Goal: Information Seeking & Learning: Learn about a topic

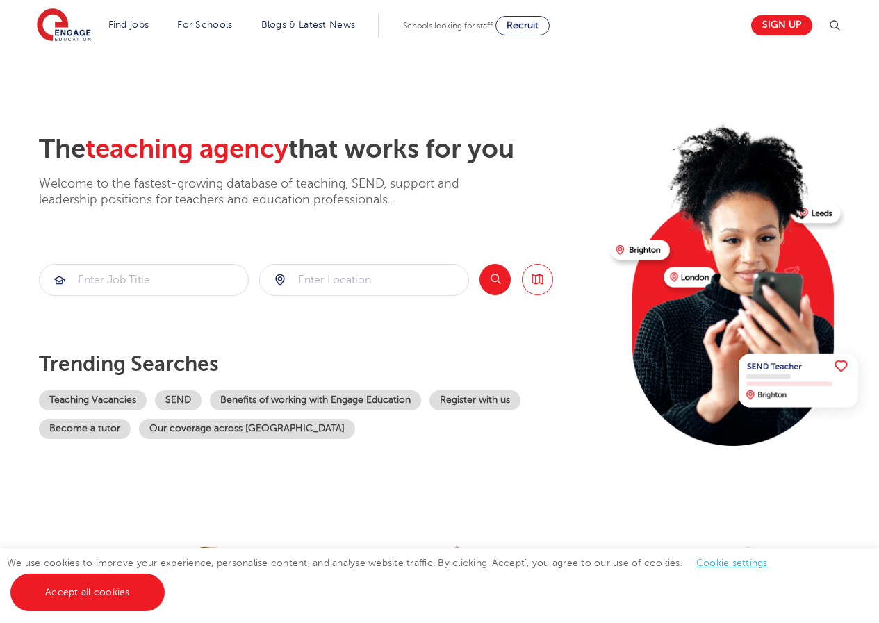
click at [117, 399] on link "Teaching Vacancies" at bounding box center [93, 401] width 108 height 20
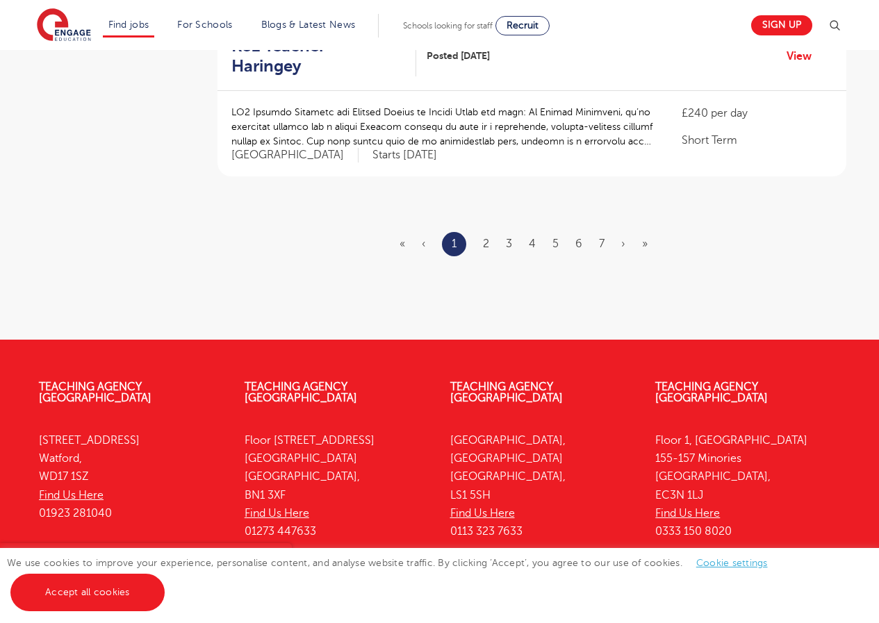
scroll to position [1717, 0]
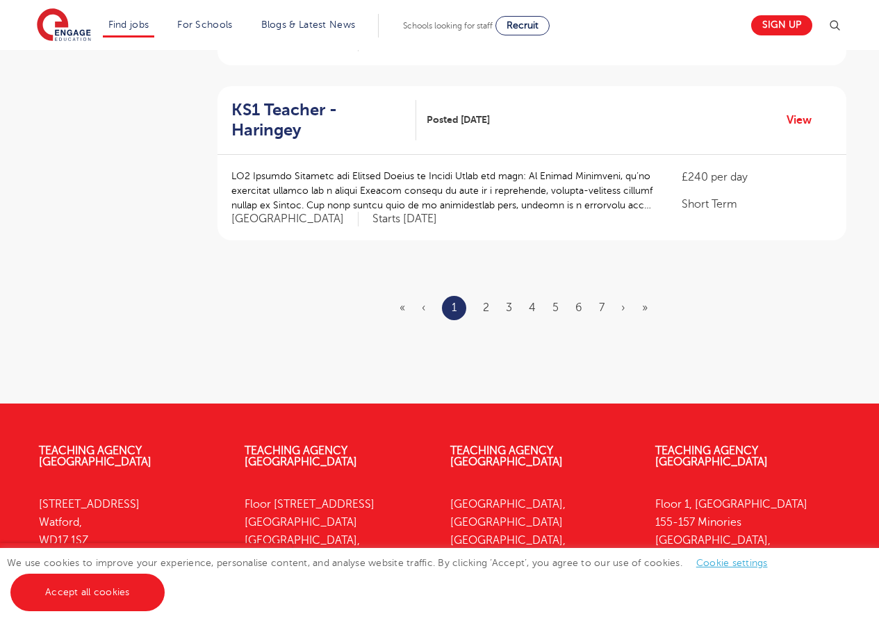
click at [480, 296] on ul "« ‹ 1 2 3 4 5 6 7 › »" at bounding box center [532, 308] width 265 height 24
click at [484, 302] on link "2" at bounding box center [486, 308] width 6 height 13
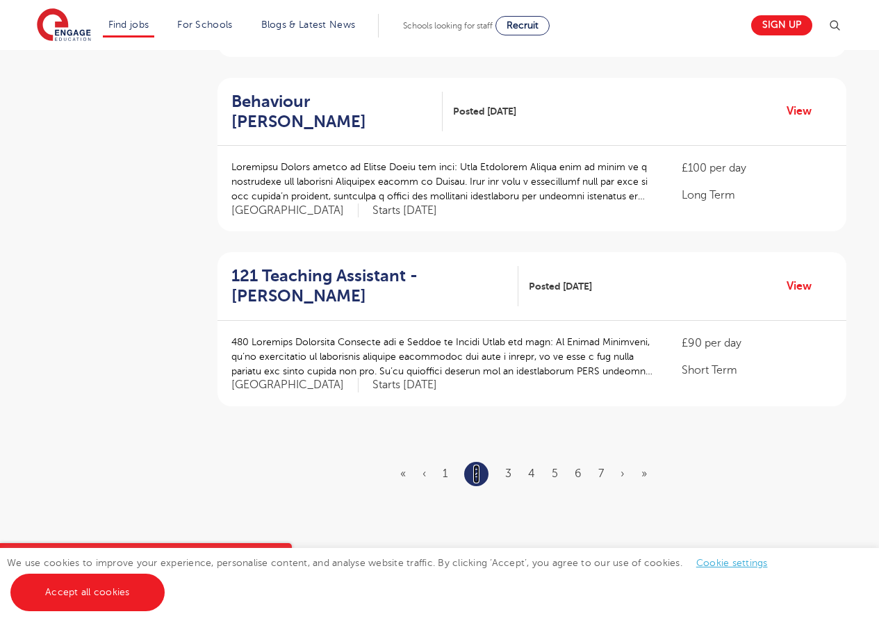
scroll to position [1801, 0]
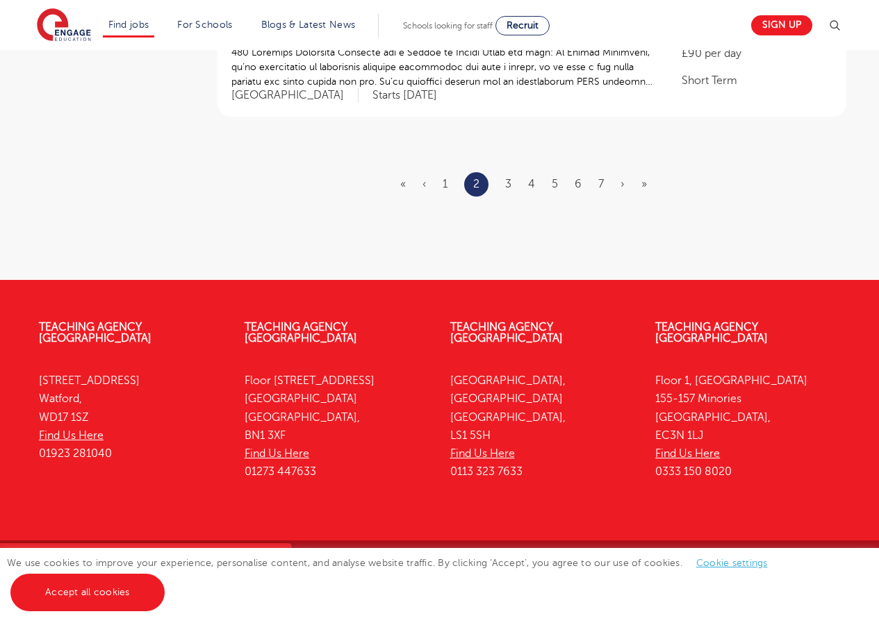
click at [502, 183] on ul "« ‹ 1 2 3 4 5 6 7 › »" at bounding box center [531, 184] width 263 height 24
click at [505, 190] on ul "« ‹ 1 2 3 4 5 6 7 › »" at bounding box center [531, 184] width 263 height 24
click at [506, 184] on link "3" at bounding box center [508, 184] width 6 height 13
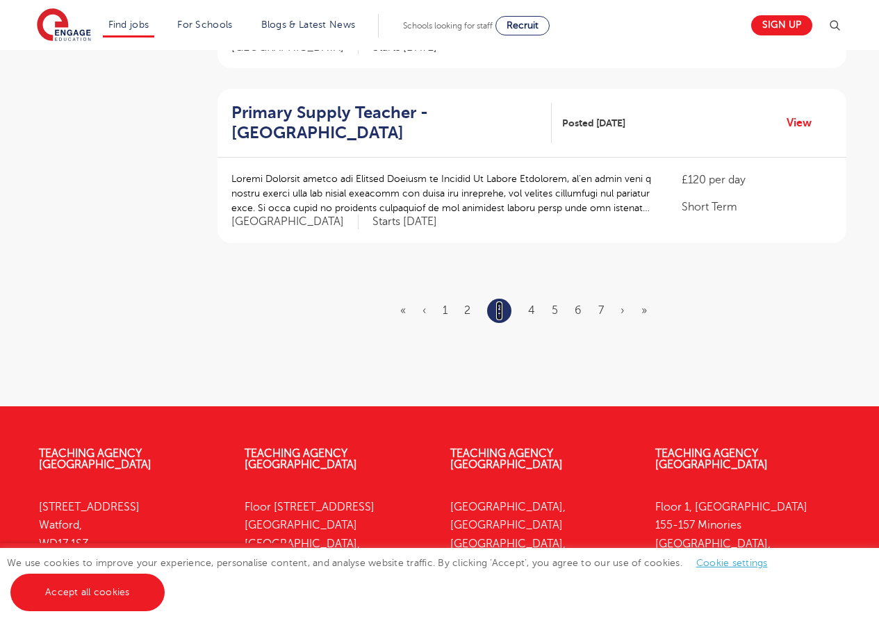
scroll to position [1801, 0]
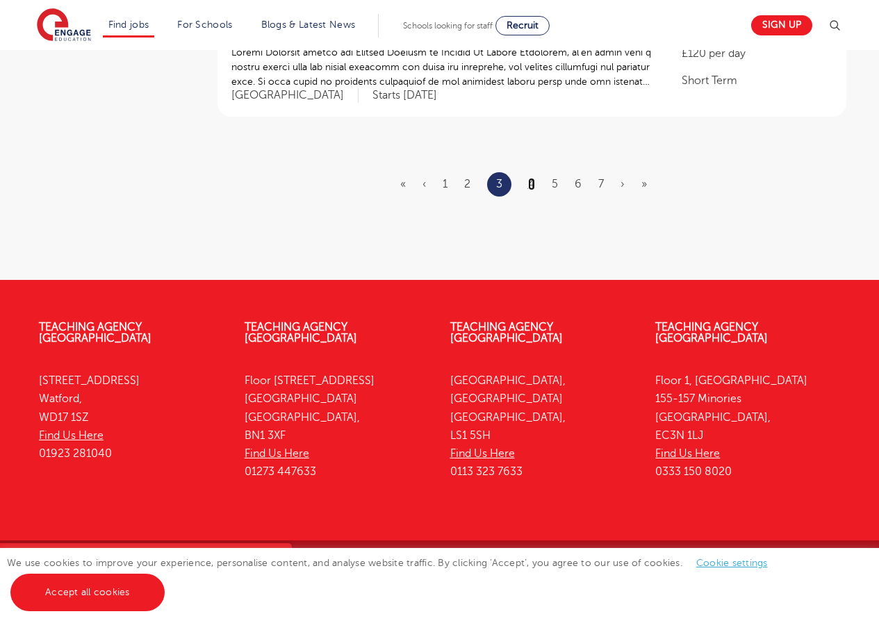
click at [529, 185] on link "4" at bounding box center [531, 184] width 7 height 13
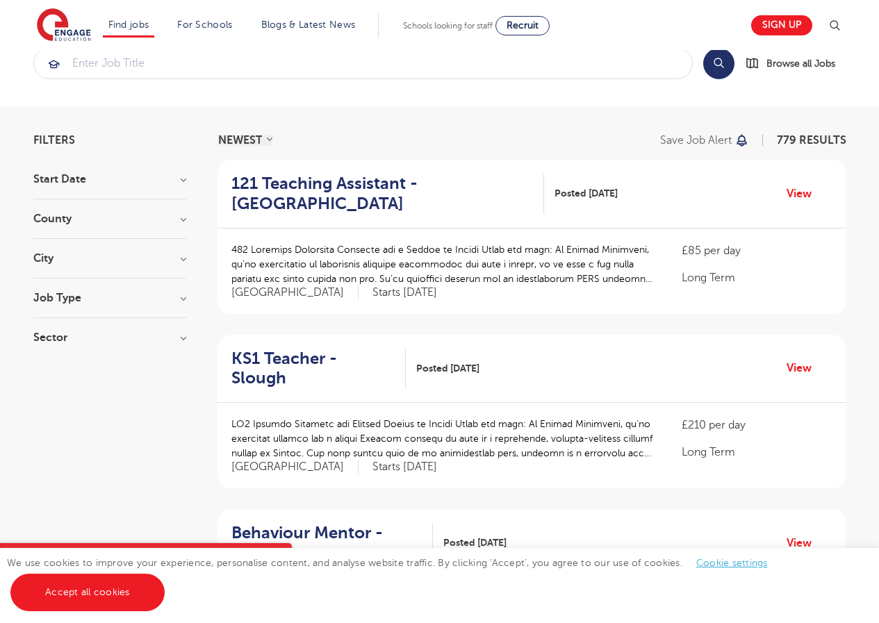
scroll to position [498, 0]
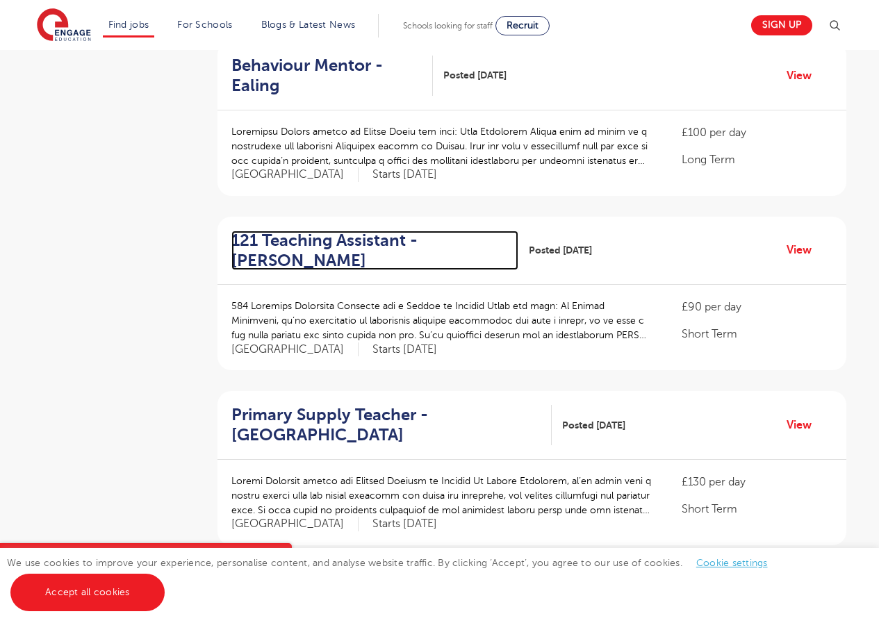
click at [273, 231] on h2 "121 Teaching Assistant - Hackney" at bounding box center [369, 251] width 276 height 40
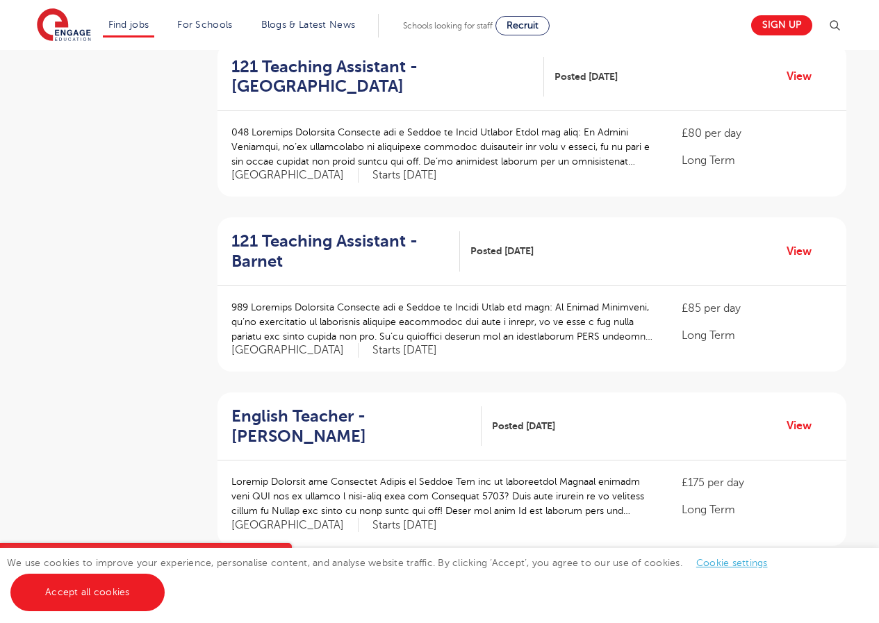
scroll to position [1546, 0]
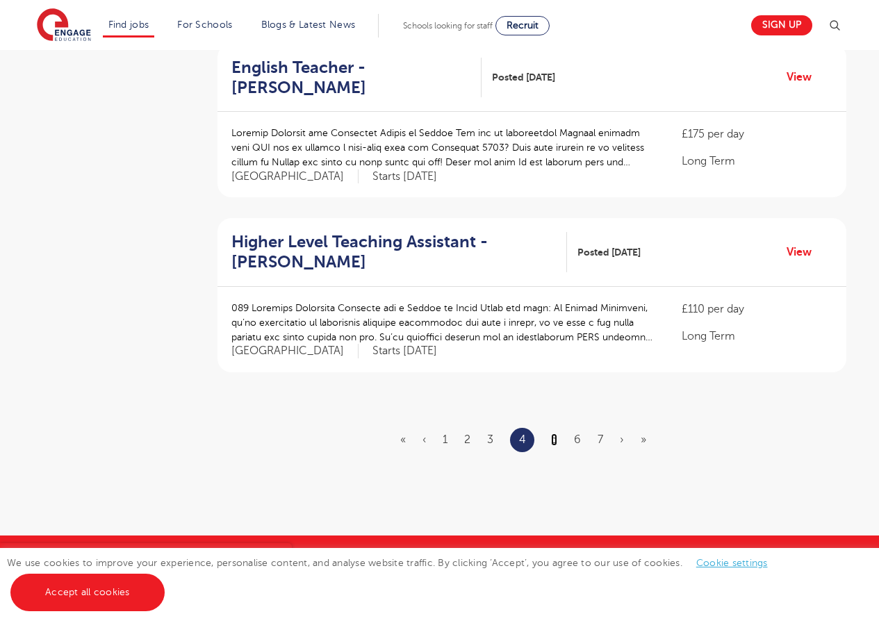
click at [555, 434] on link "5" at bounding box center [554, 440] width 6 height 13
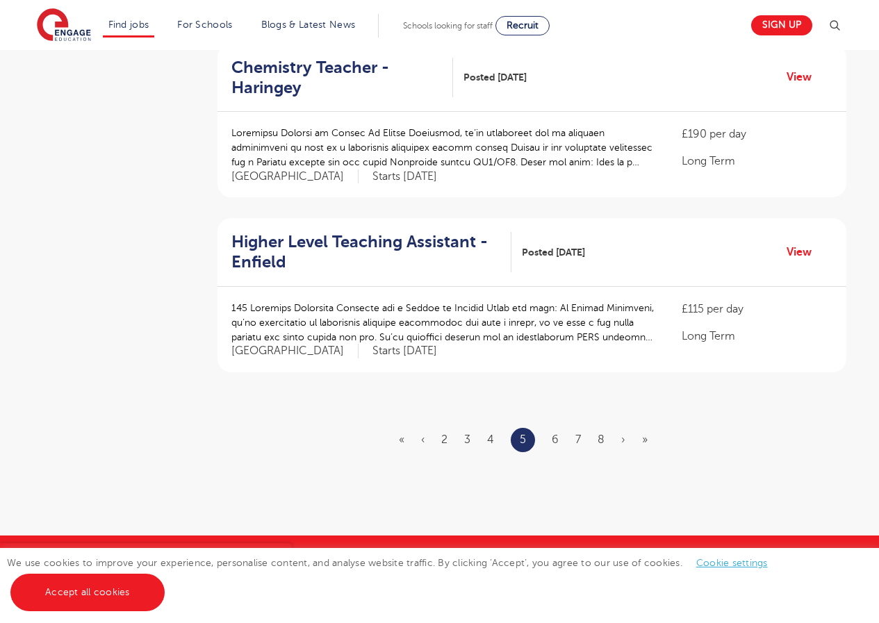
scroll to position [0, 0]
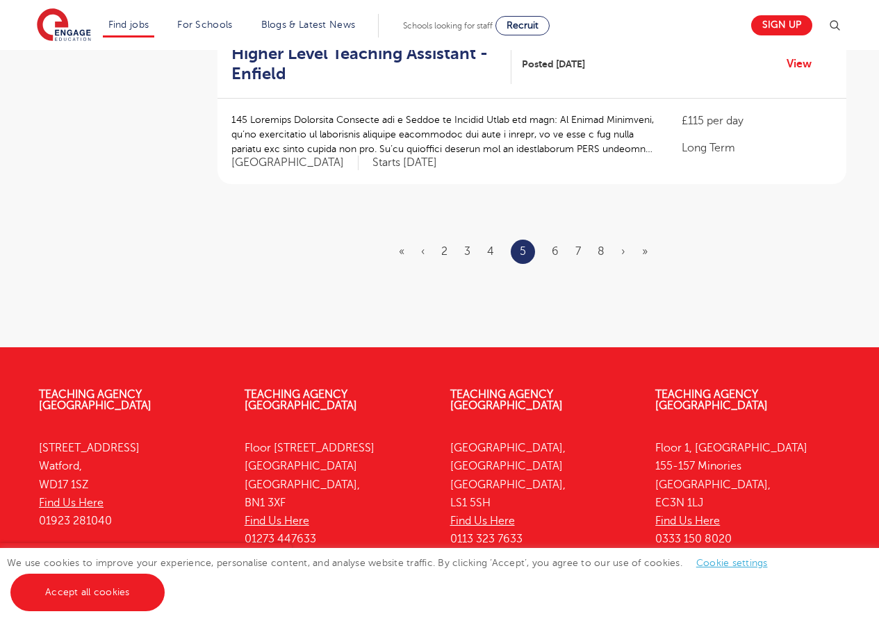
scroll to position [1731, 0]
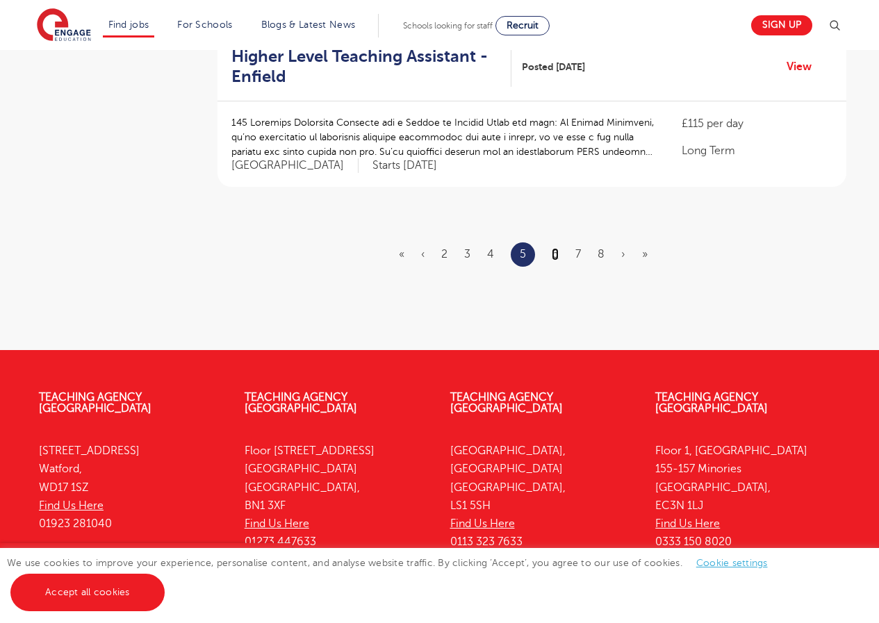
click at [558, 251] on link "6" at bounding box center [555, 254] width 7 height 13
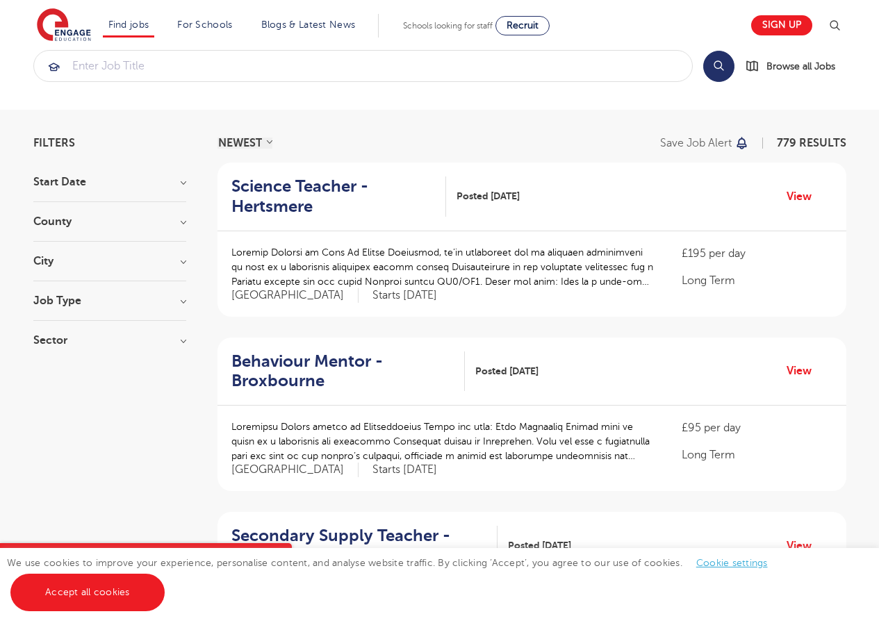
scroll to position [1762, 0]
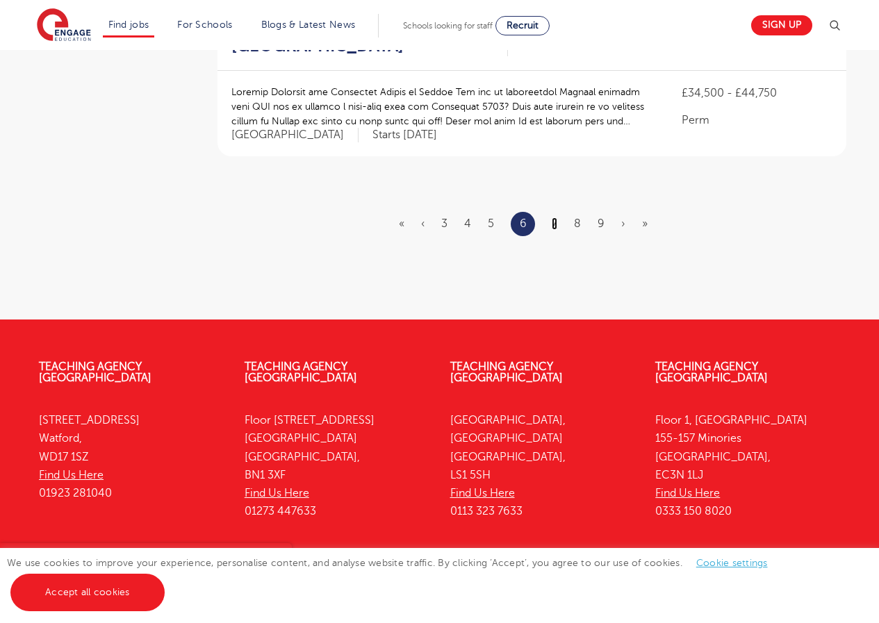
click at [556, 218] on link "7" at bounding box center [555, 224] width 6 height 13
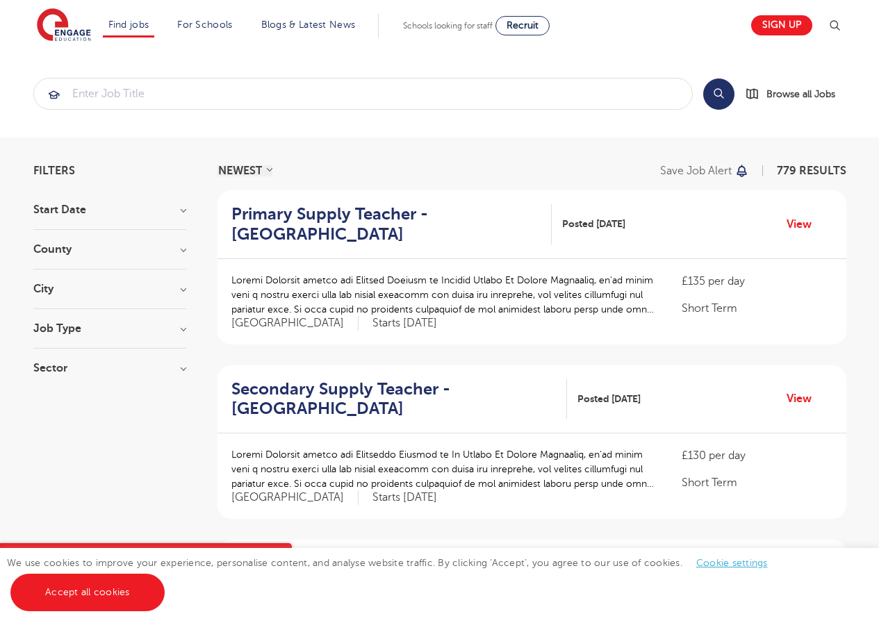
scroll to position [1762, 0]
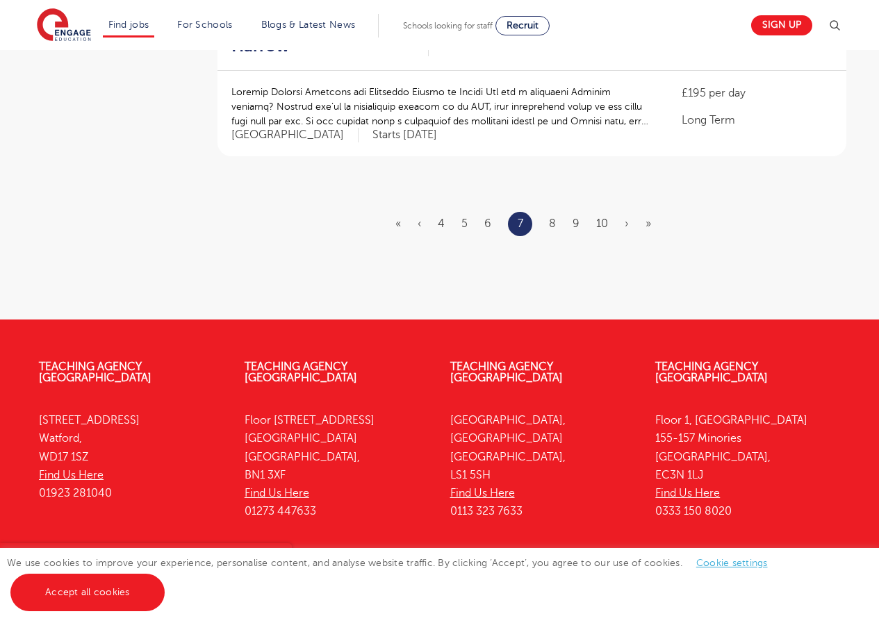
click at [557, 212] on ul "« ‹ 4 5 6 7 8 9 10 › »" at bounding box center [531, 224] width 272 height 24
click at [551, 218] on link "8" at bounding box center [552, 224] width 7 height 13
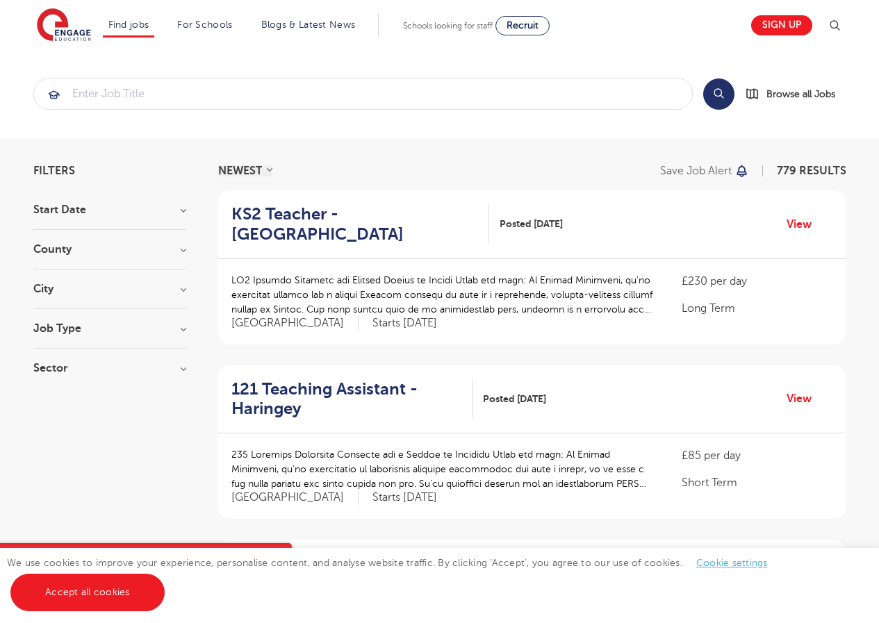
scroll to position [1762, 0]
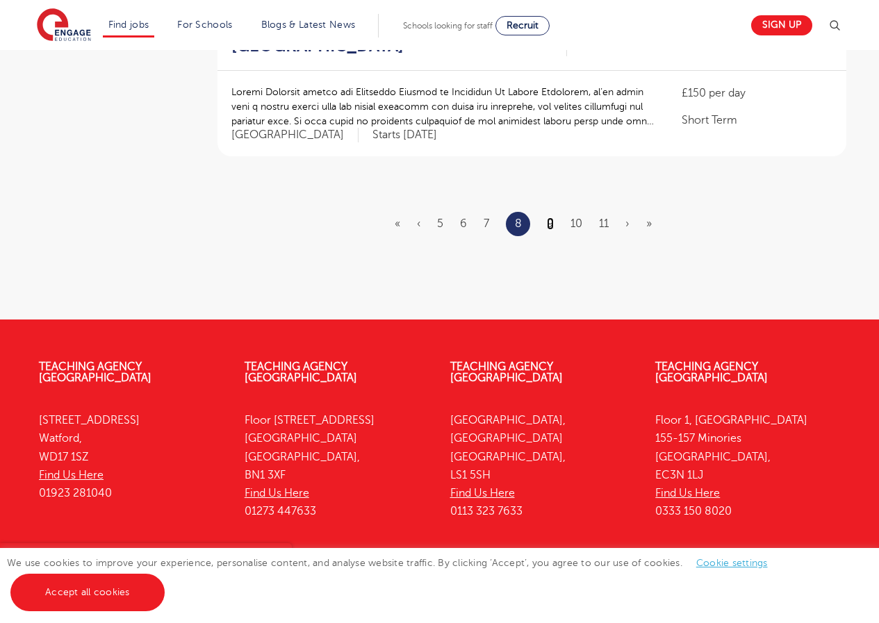
click at [548, 218] on link "9" at bounding box center [550, 224] width 7 height 13
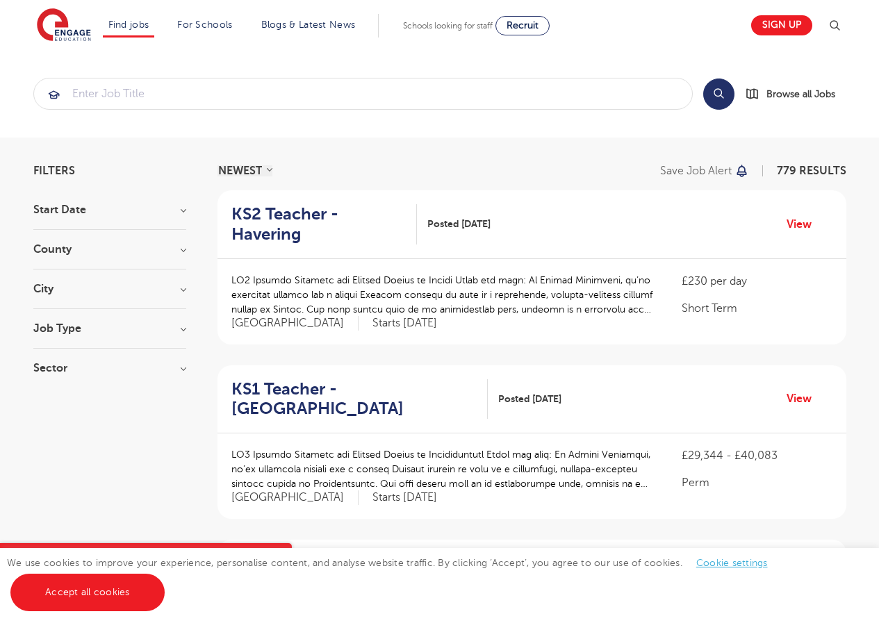
scroll to position [1742, 0]
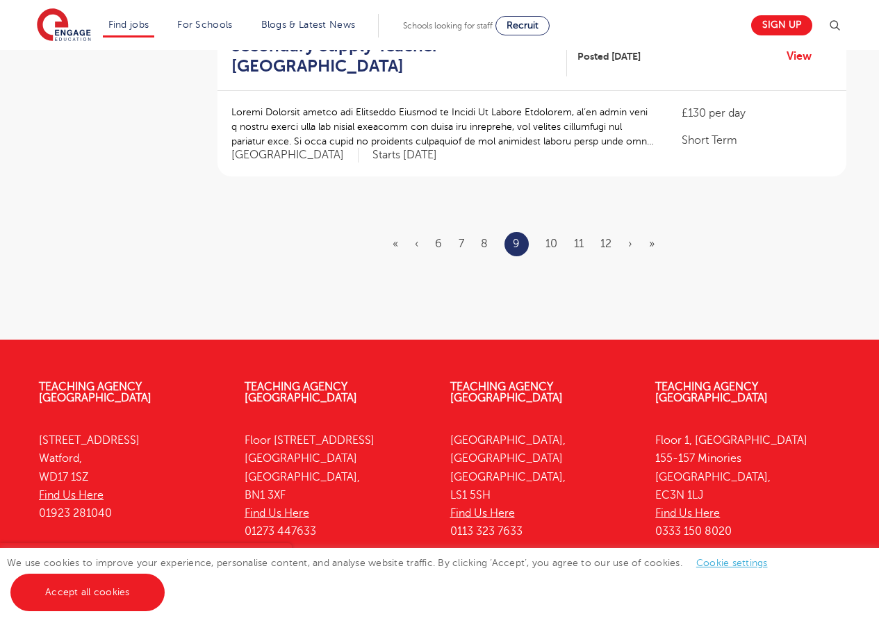
click at [548, 235] on li "10" at bounding box center [552, 244] width 12 height 18
click at [550, 232] on ul "« ‹ 6 7 8 9 10 11 12 › »" at bounding box center [532, 244] width 279 height 24
click at [550, 238] on link "10" at bounding box center [552, 244] width 12 height 13
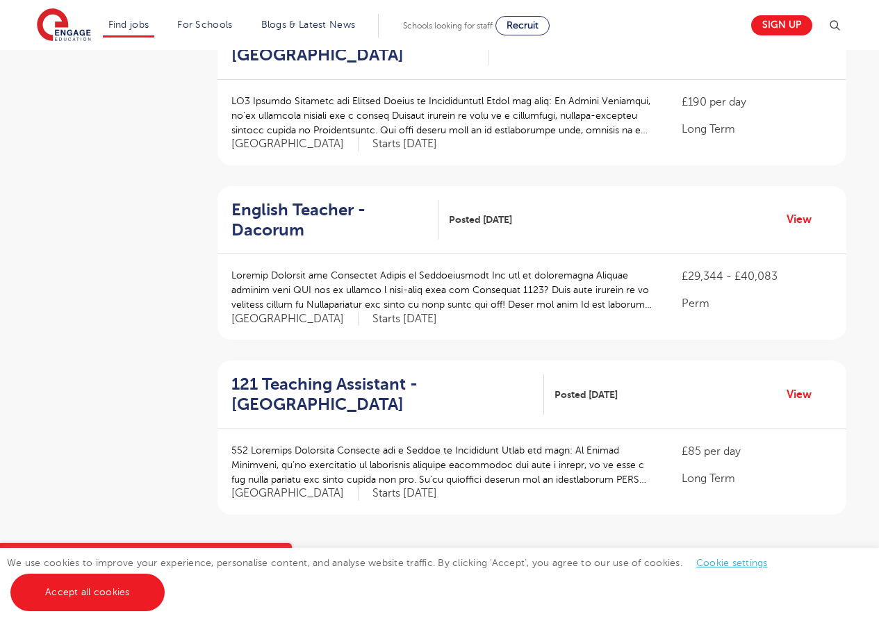
scroll to position [1828, 0]
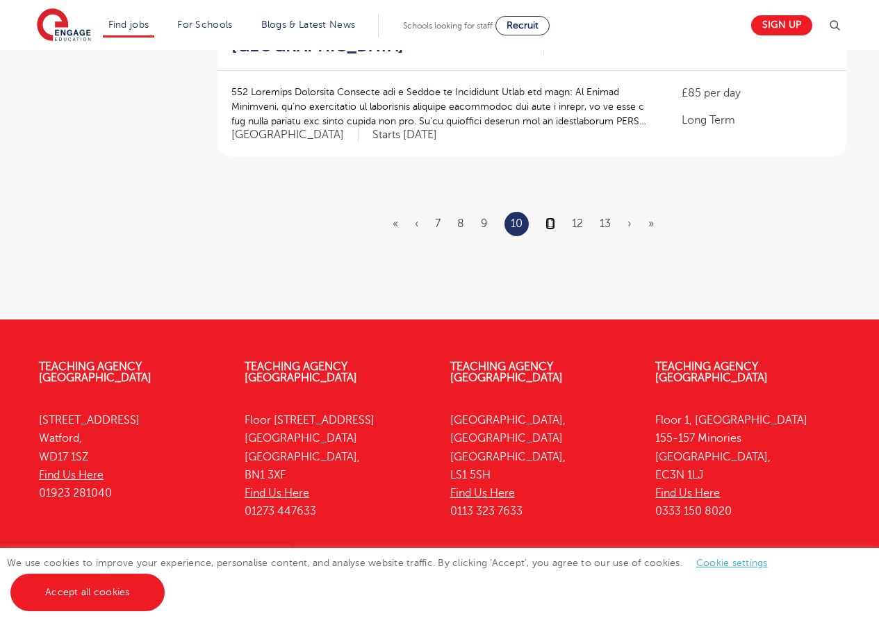
click at [548, 218] on link "11" at bounding box center [551, 224] width 10 height 13
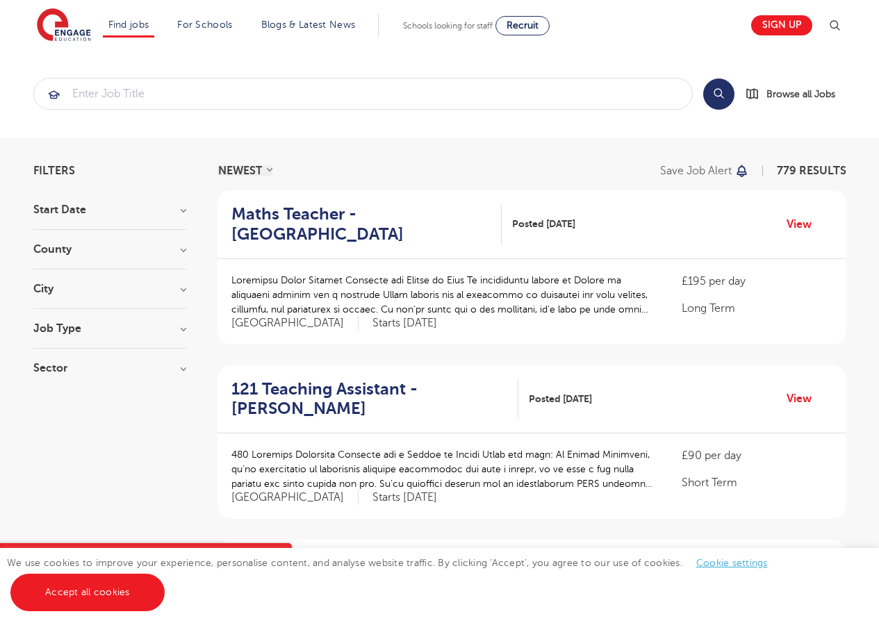
scroll to position [1773, 0]
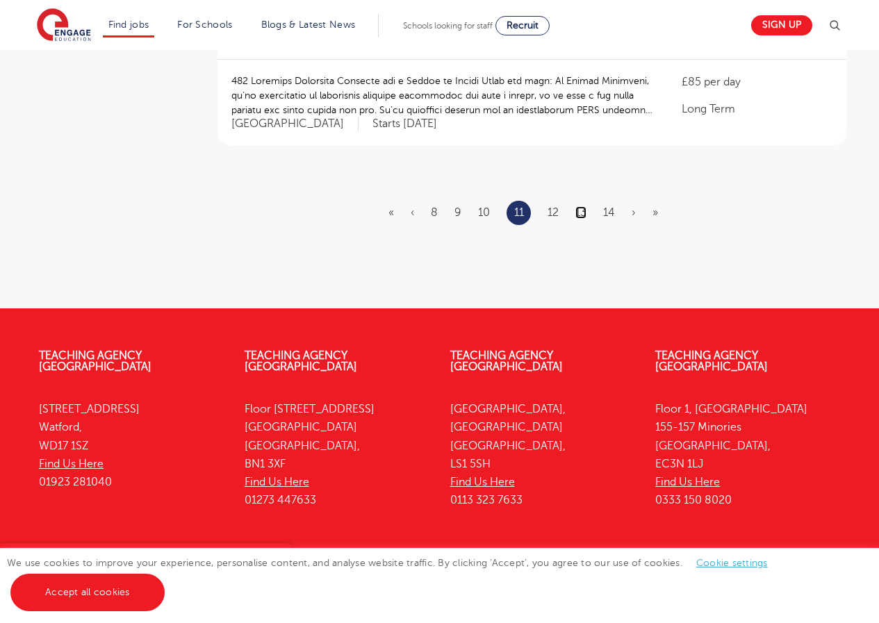
click at [587, 206] on link "13" at bounding box center [580, 212] width 11 height 13
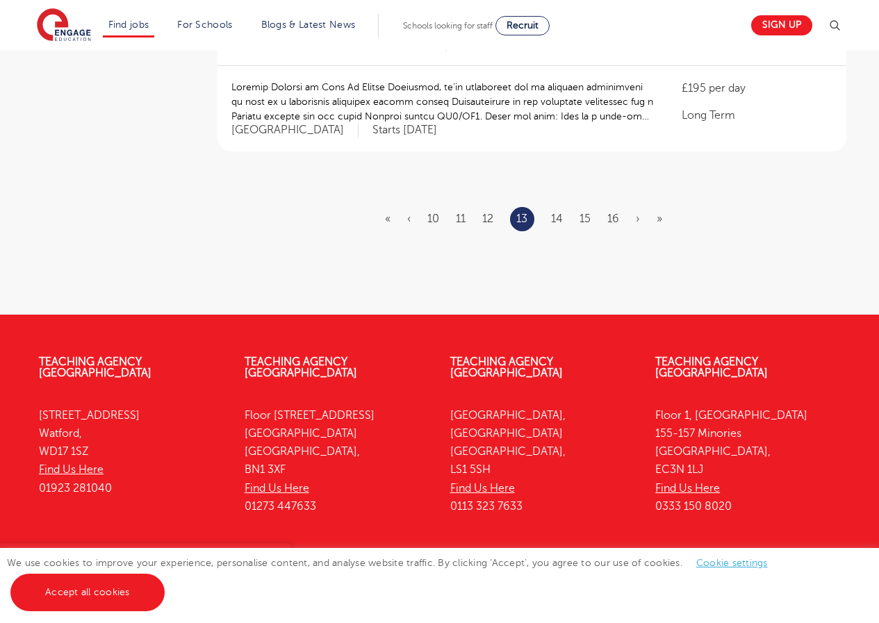
scroll to position [0, 0]
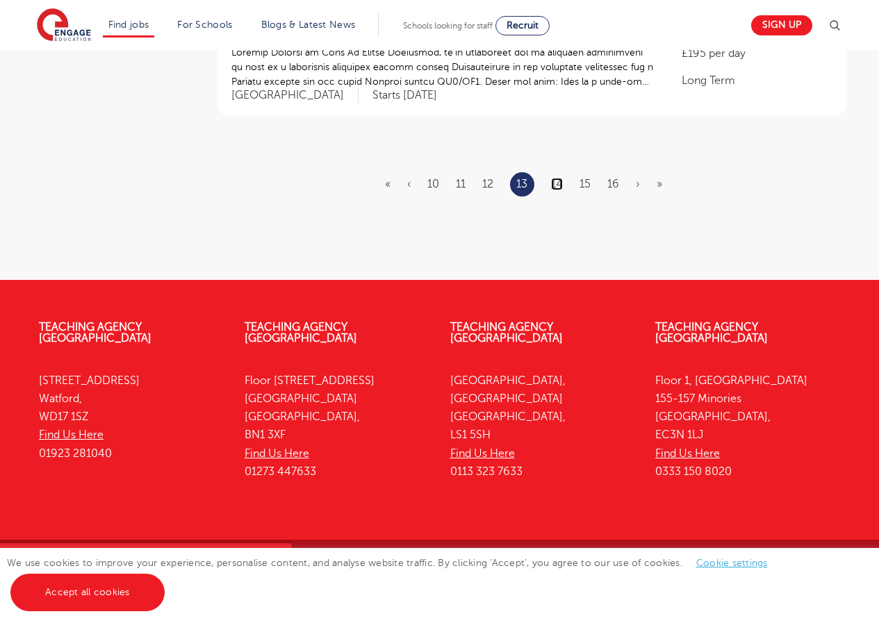
click at [562, 185] on link "14" at bounding box center [557, 184] width 12 height 13
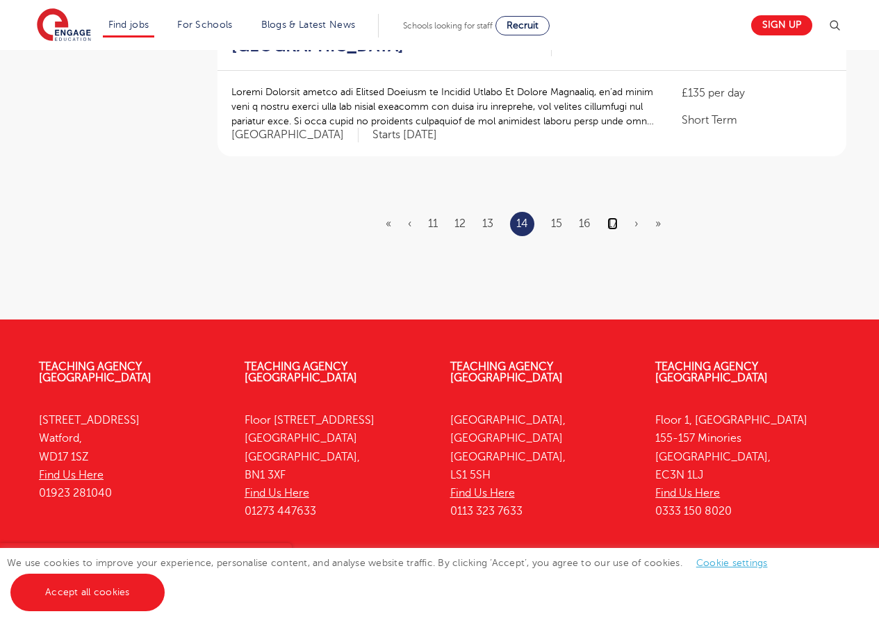
click at [614, 218] on link "17" at bounding box center [612, 224] width 10 height 13
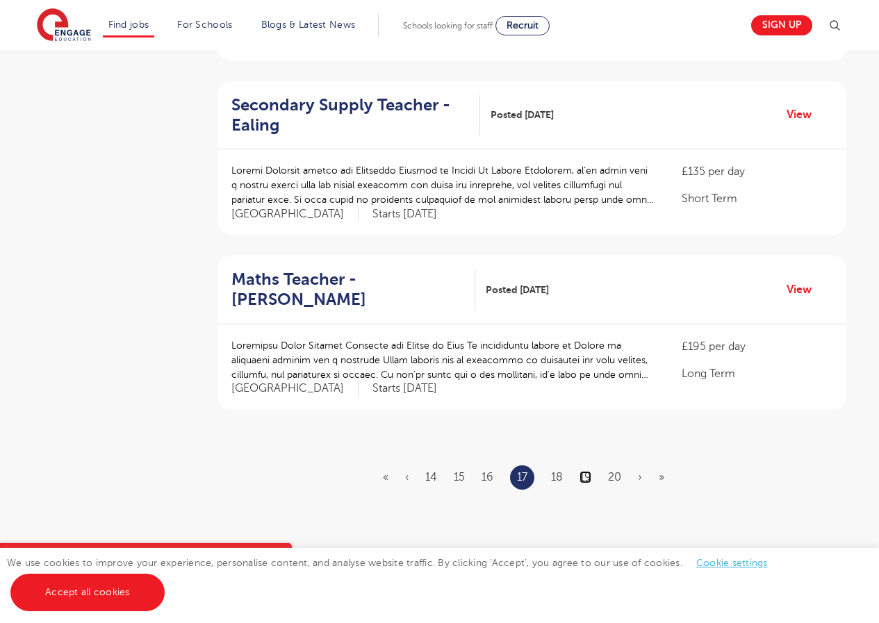
click at [589, 471] on link "19" at bounding box center [586, 477] width 12 height 13
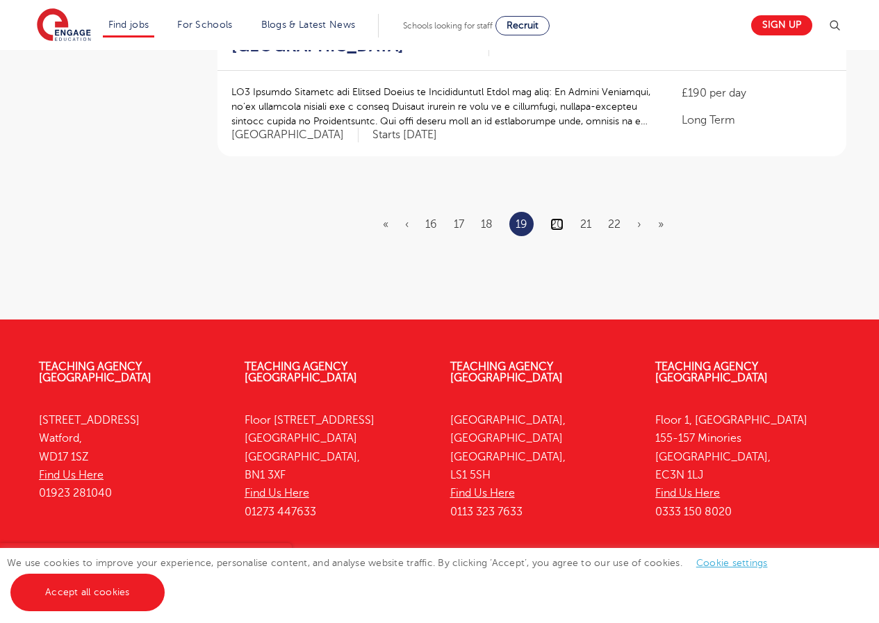
click at [558, 218] on link "20" at bounding box center [556, 224] width 13 height 13
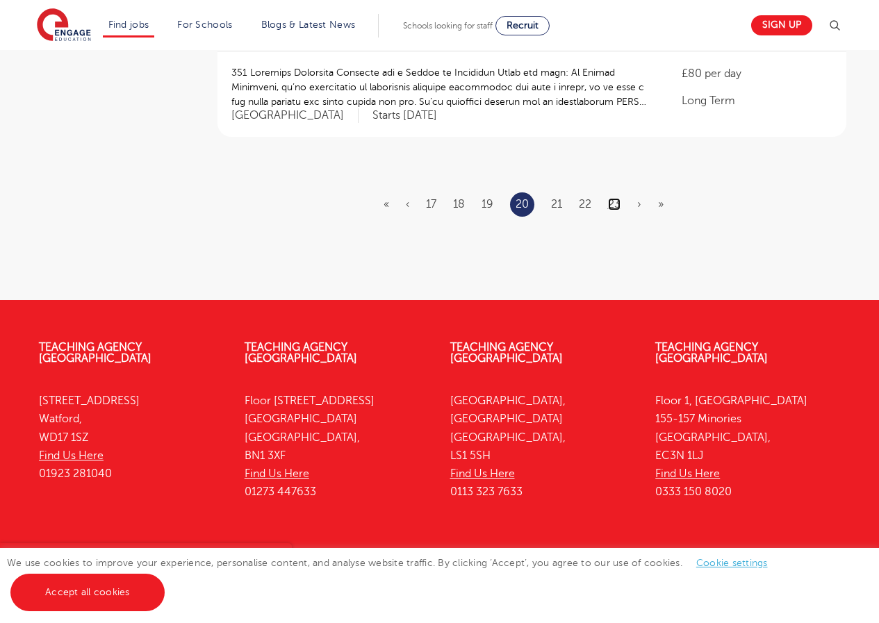
click at [618, 198] on link "23" at bounding box center [614, 204] width 13 height 13
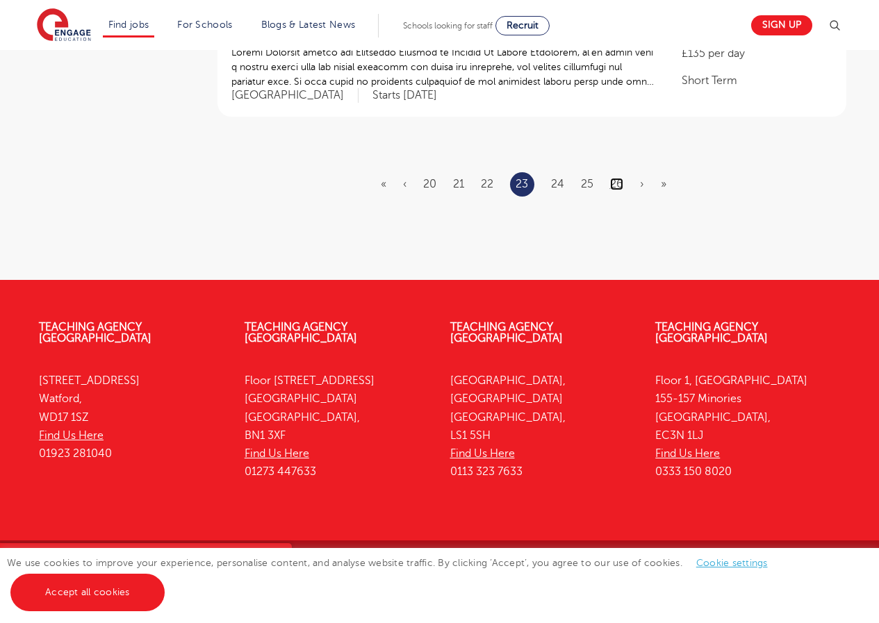
click at [618, 190] on link "26" at bounding box center [616, 184] width 13 height 13
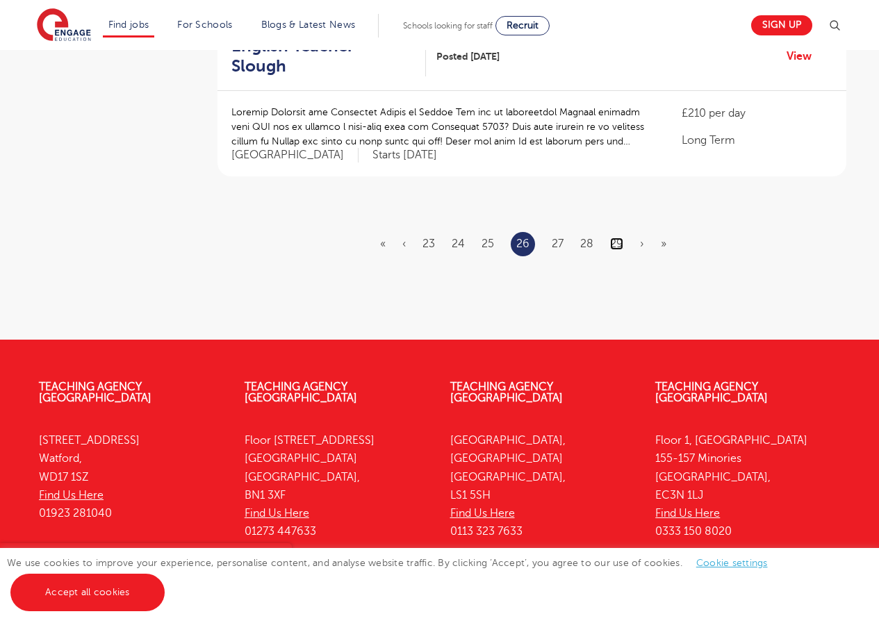
click at [620, 238] on link "29" at bounding box center [616, 244] width 13 height 13
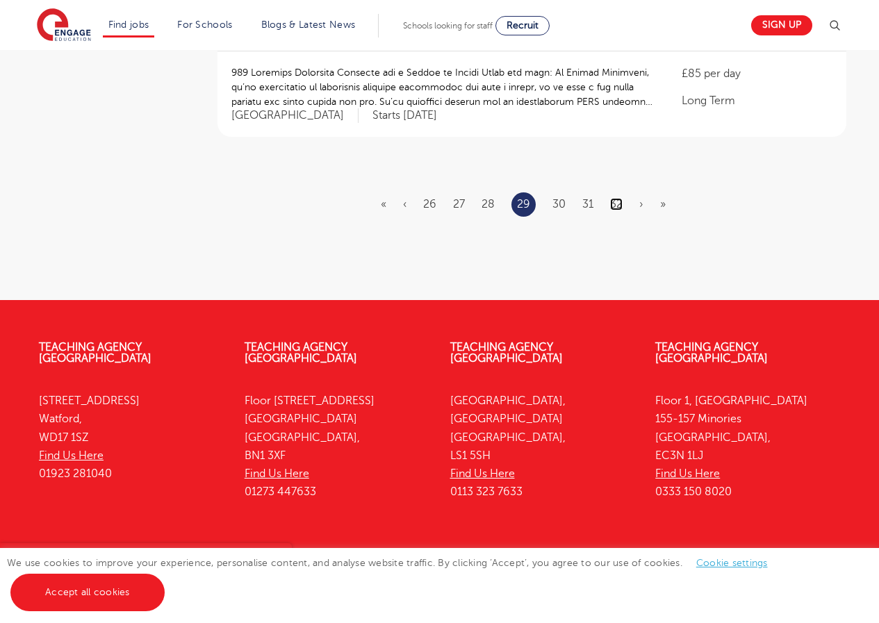
click at [615, 198] on link "32" at bounding box center [616, 204] width 13 height 13
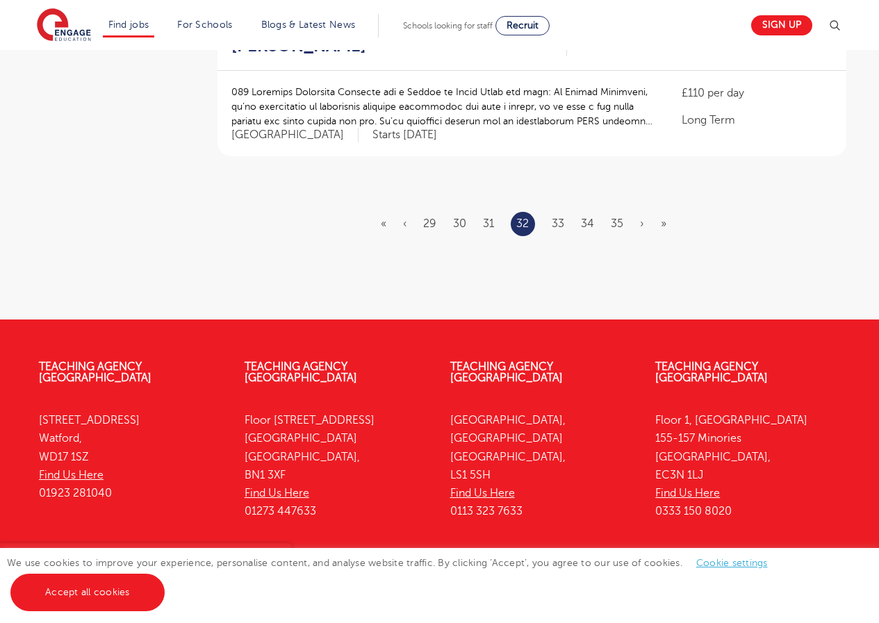
click at [609, 212] on ul "« ‹ 29 30 31 32 33 34 35 › »" at bounding box center [532, 224] width 302 height 24
click at [619, 218] on link "35" at bounding box center [617, 224] width 13 height 13
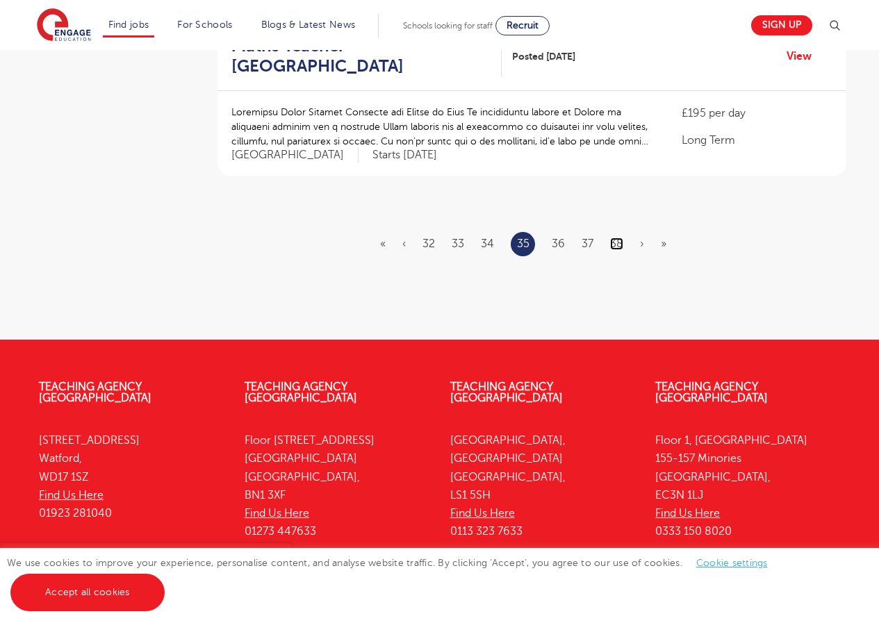
click at [619, 238] on link "38" at bounding box center [616, 244] width 13 height 13
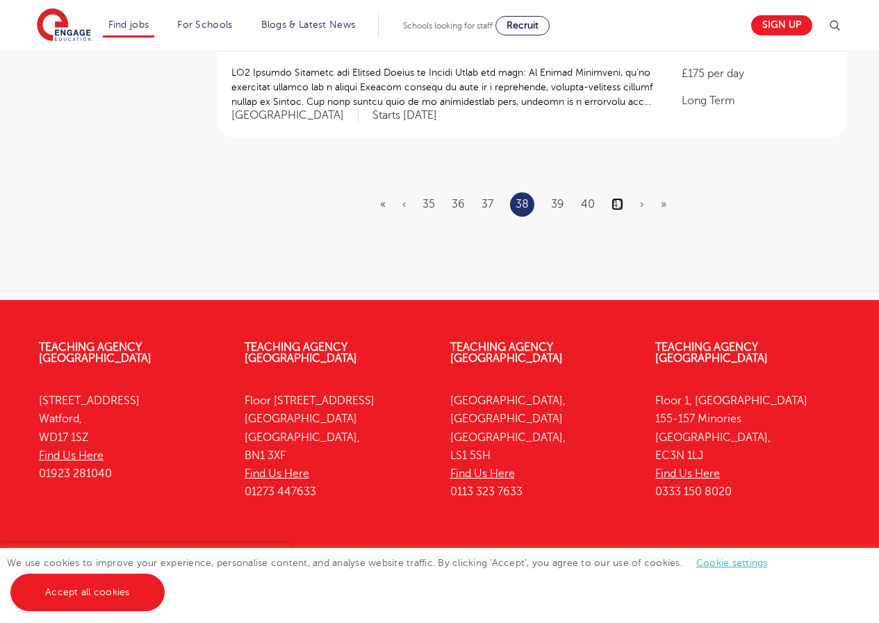
click at [621, 198] on link "41" at bounding box center [618, 204] width 12 height 13
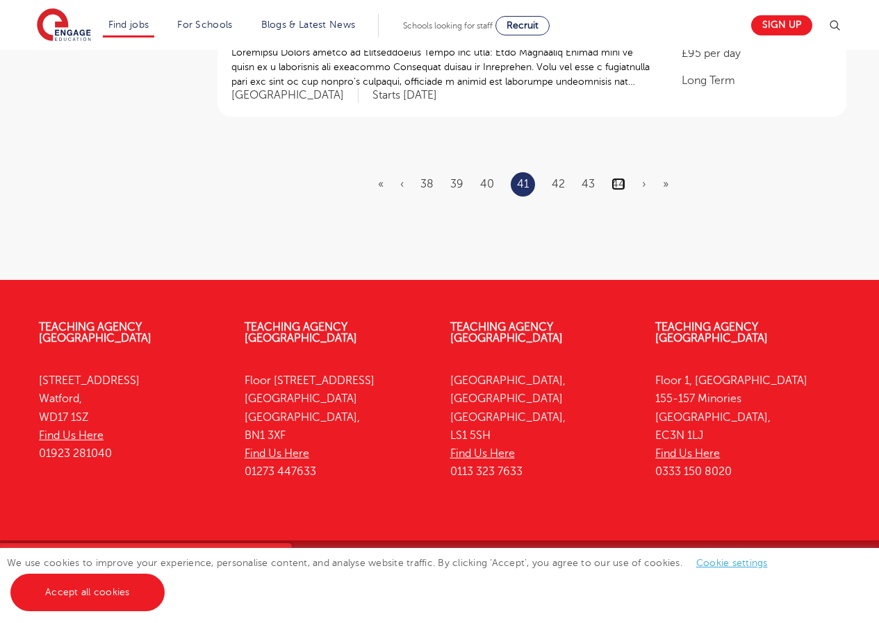
click at [621, 179] on link "44" at bounding box center [619, 184] width 14 height 13
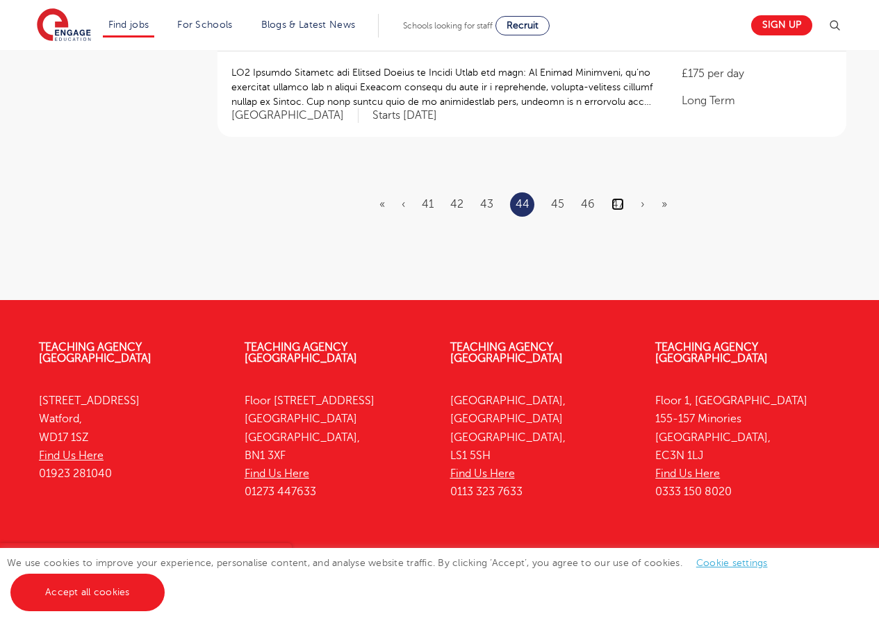
click at [617, 198] on link "47" at bounding box center [618, 204] width 13 height 13
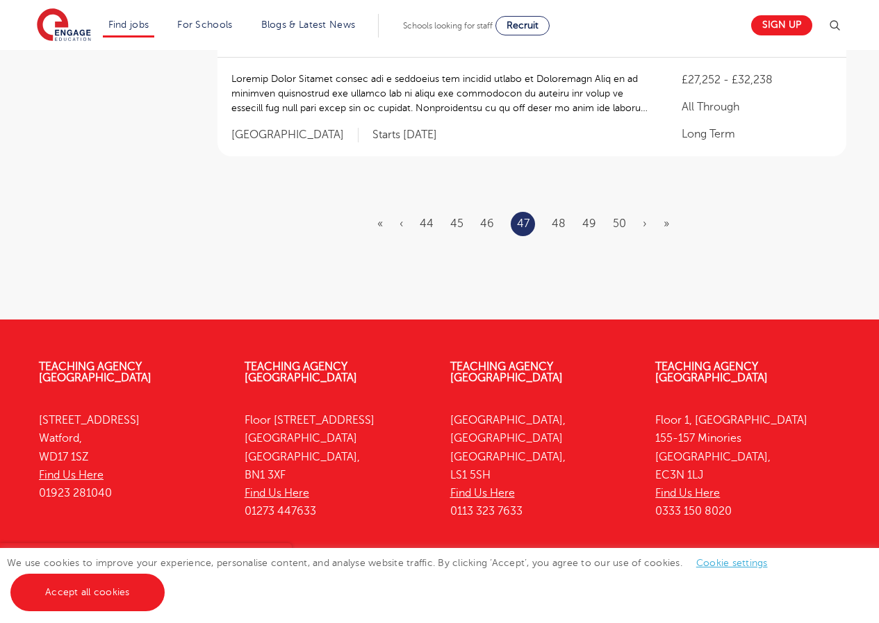
click at [626, 212] on ul "« ‹ 44 45 46 47 48 49 50 › »" at bounding box center [531, 224] width 309 height 24
click at [619, 218] on link "50" at bounding box center [619, 224] width 13 height 13
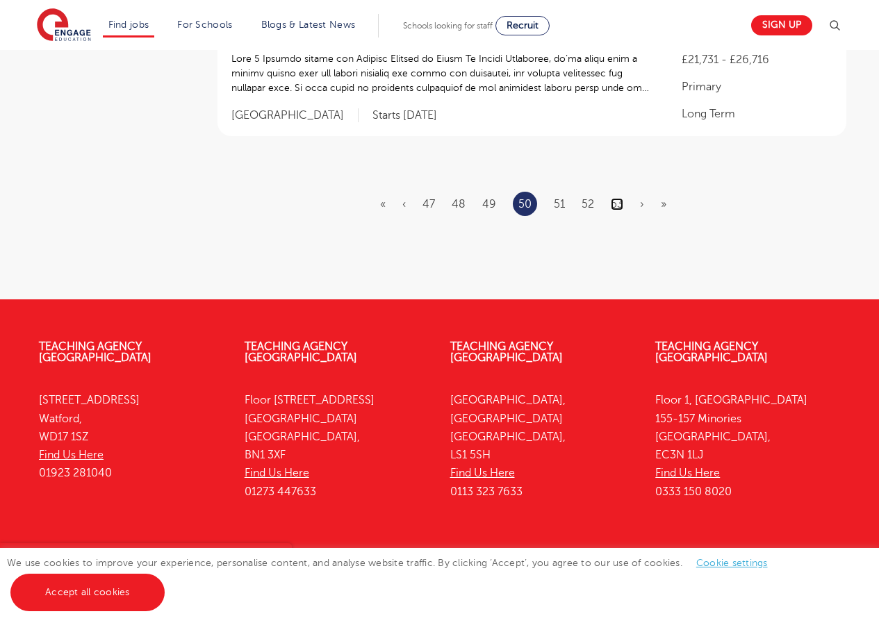
click at [612, 198] on link "53" at bounding box center [617, 204] width 13 height 13
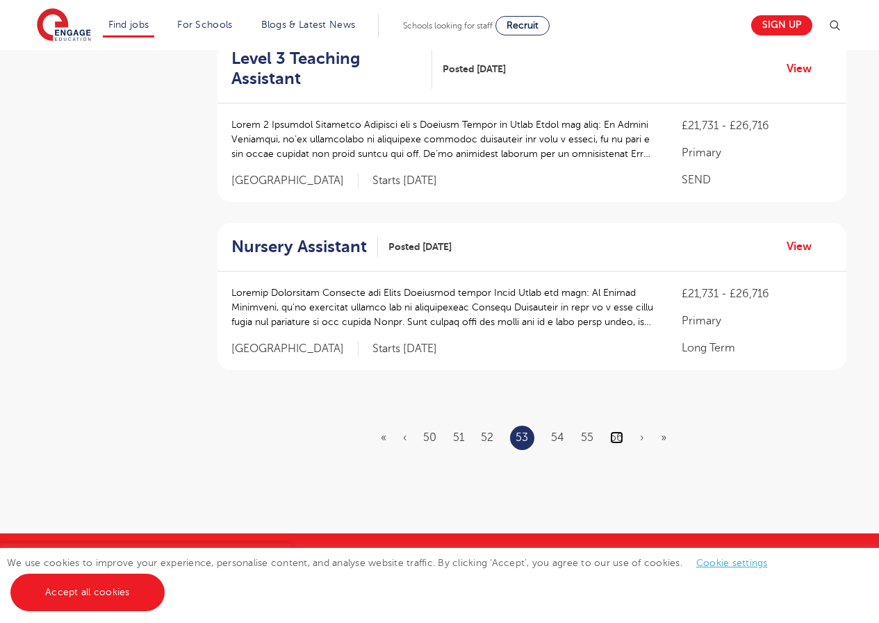
click at [617, 432] on link "56" at bounding box center [616, 438] width 13 height 13
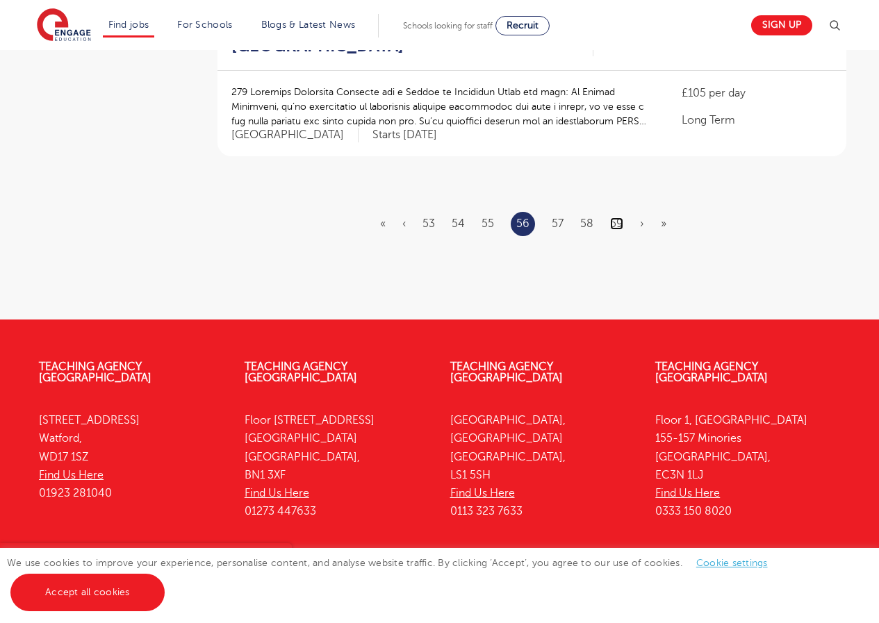
click at [616, 218] on link "59" at bounding box center [616, 224] width 13 height 13
click at [621, 218] on link "62" at bounding box center [617, 224] width 13 height 13
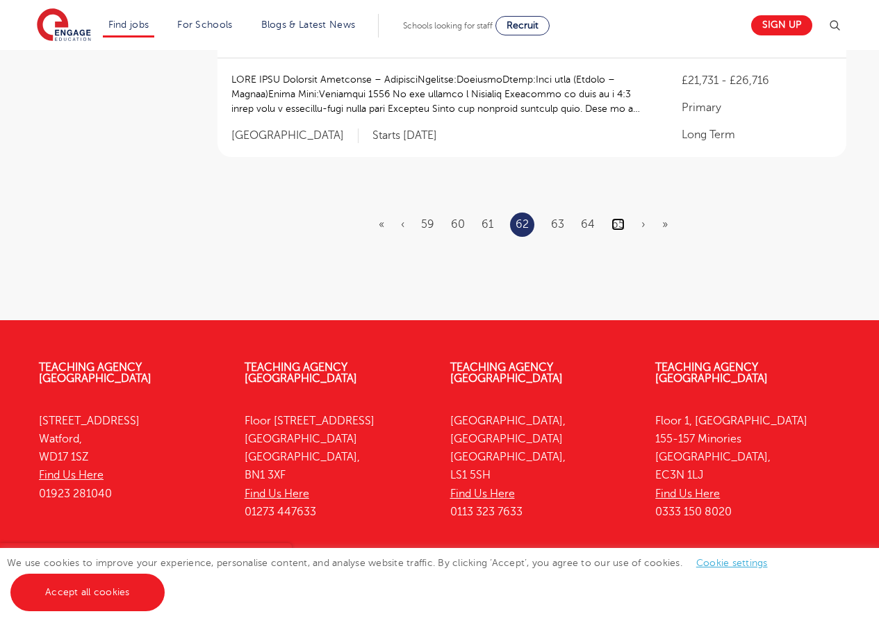
click at [621, 218] on link "65" at bounding box center [618, 224] width 13 height 13
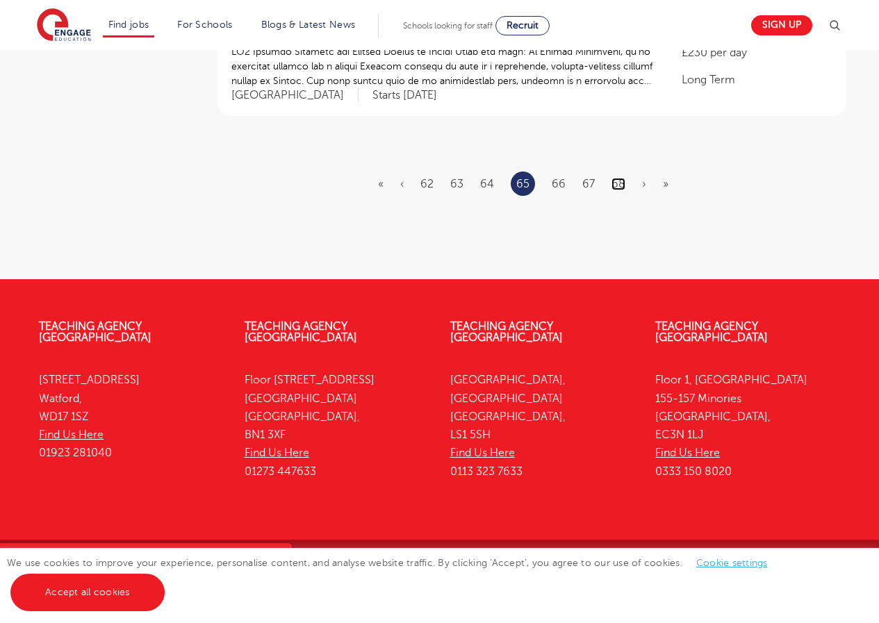
click at [618, 183] on link "68" at bounding box center [619, 184] width 14 height 13
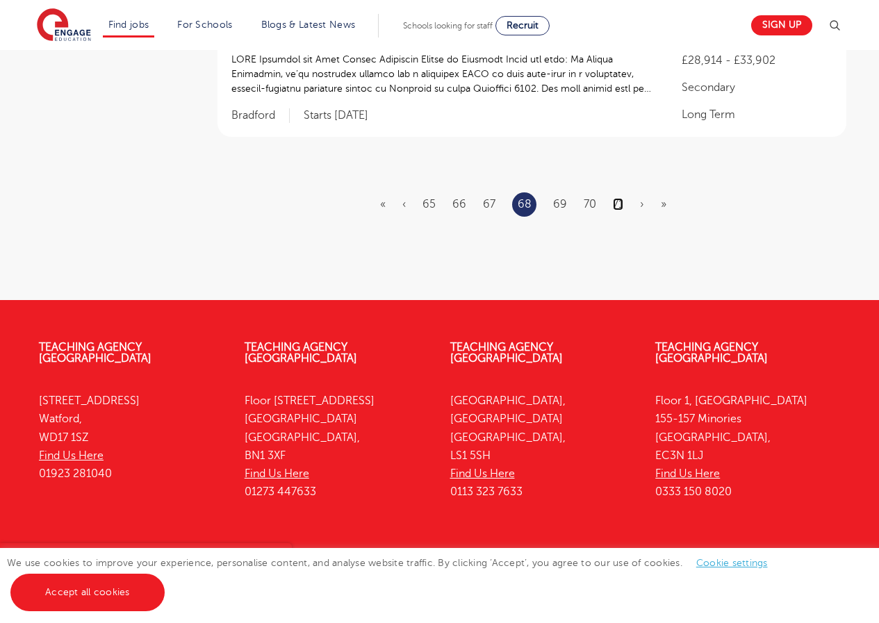
click at [620, 198] on link "71" at bounding box center [618, 204] width 10 height 13
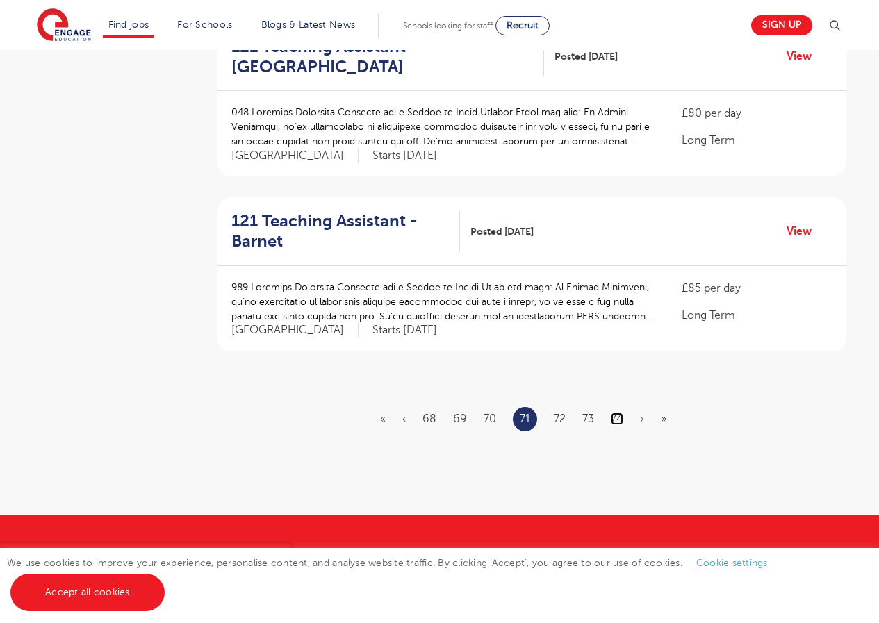
click at [616, 413] on link "74" at bounding box center [617, 419] width 13 height 13
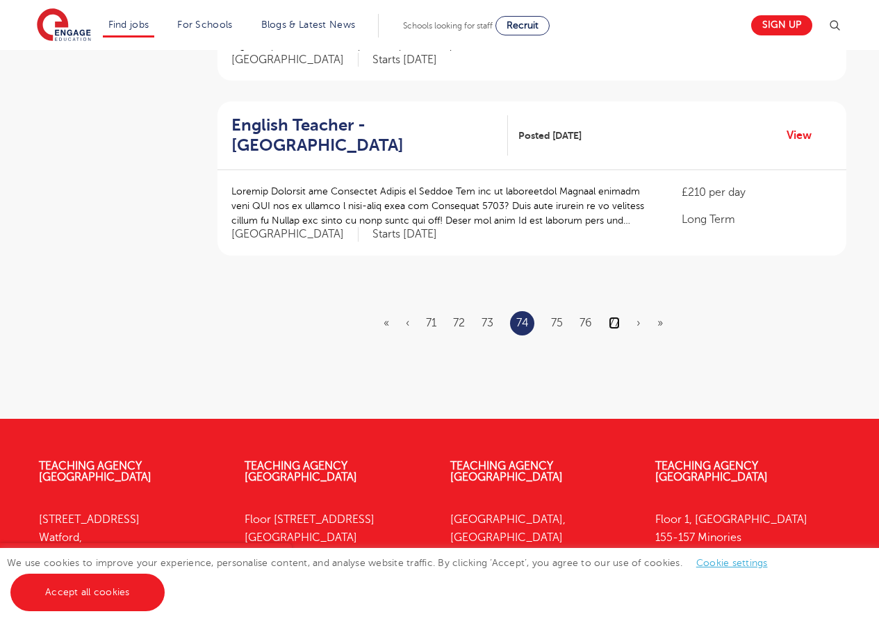
click at [612, 320] on link "77" at bounding box center [614, 323] width 11 height 13
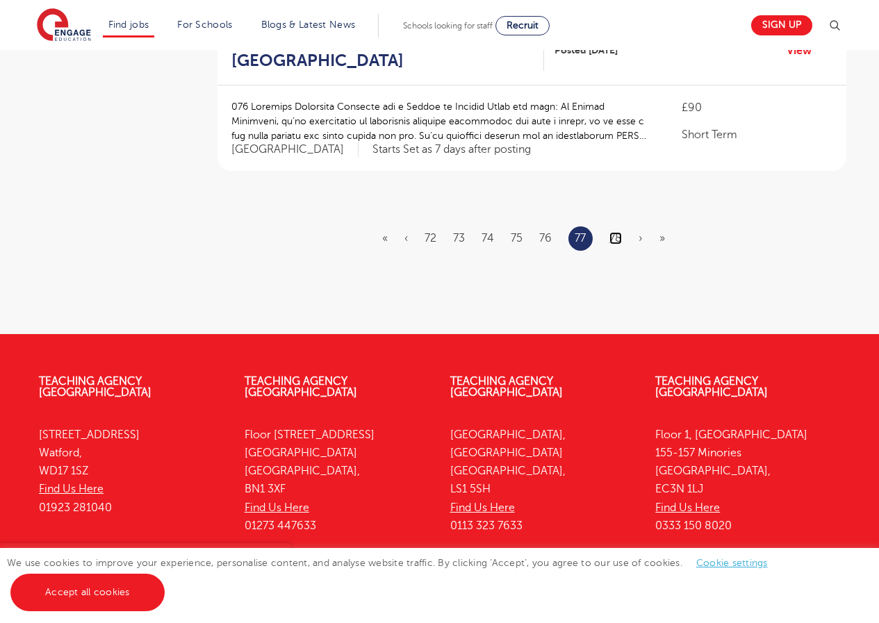
click at [618, 232] on link "78" at bounding box center [616, 238] width 13 height 13
